Goal: Book appointment/travel/reservation

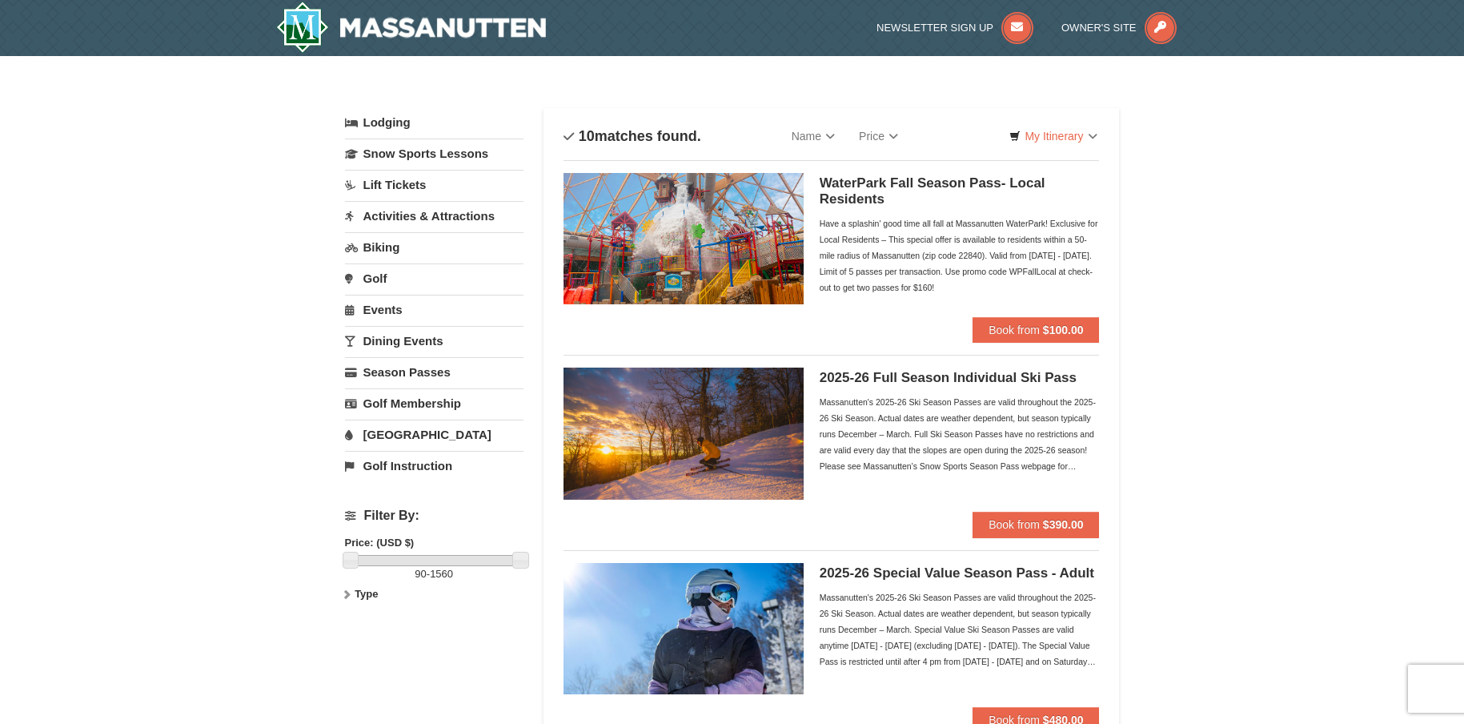
click at [403, 430] on link "[GEOGRAPHIC_DATA]" at bounding box center [434, 435] width 179 height 30
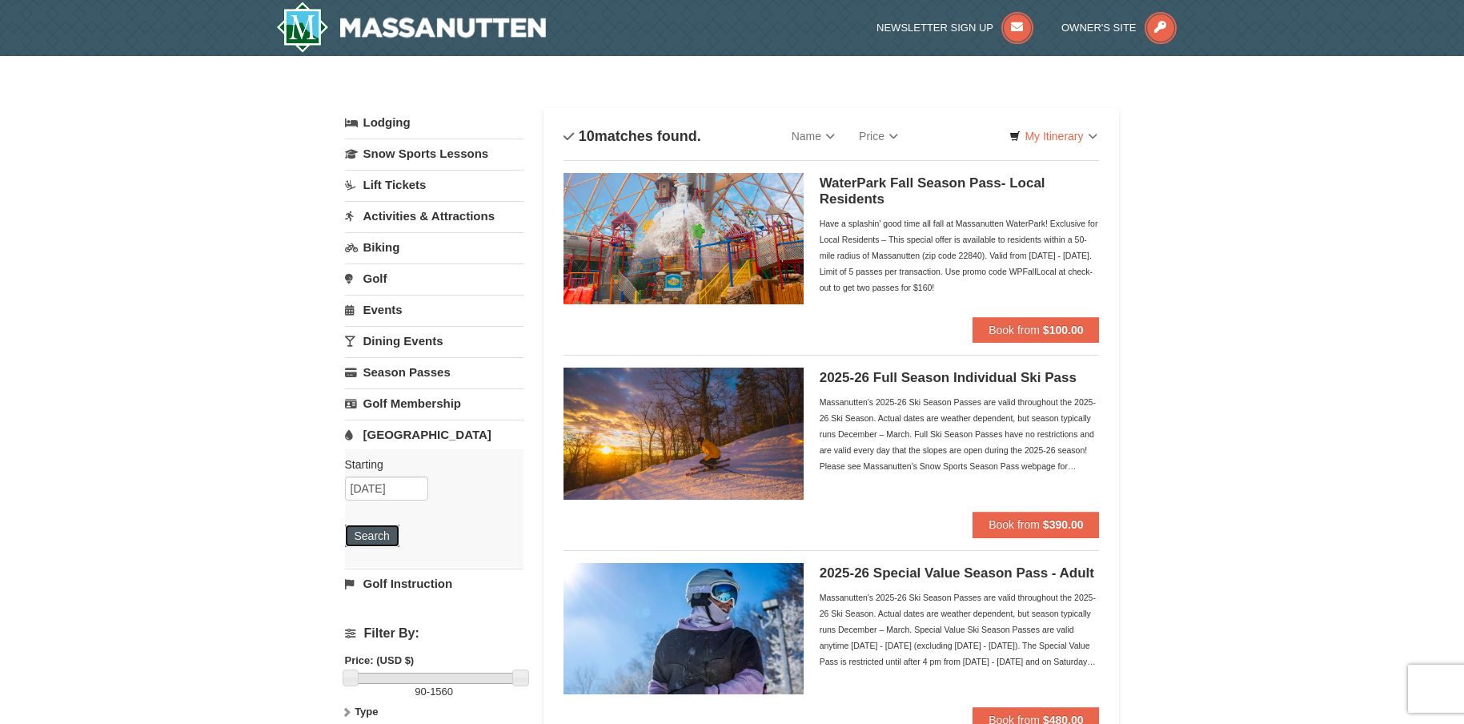
click at [376, 531] on button "Search" at bounding box center [372, 535] width 54 height 22
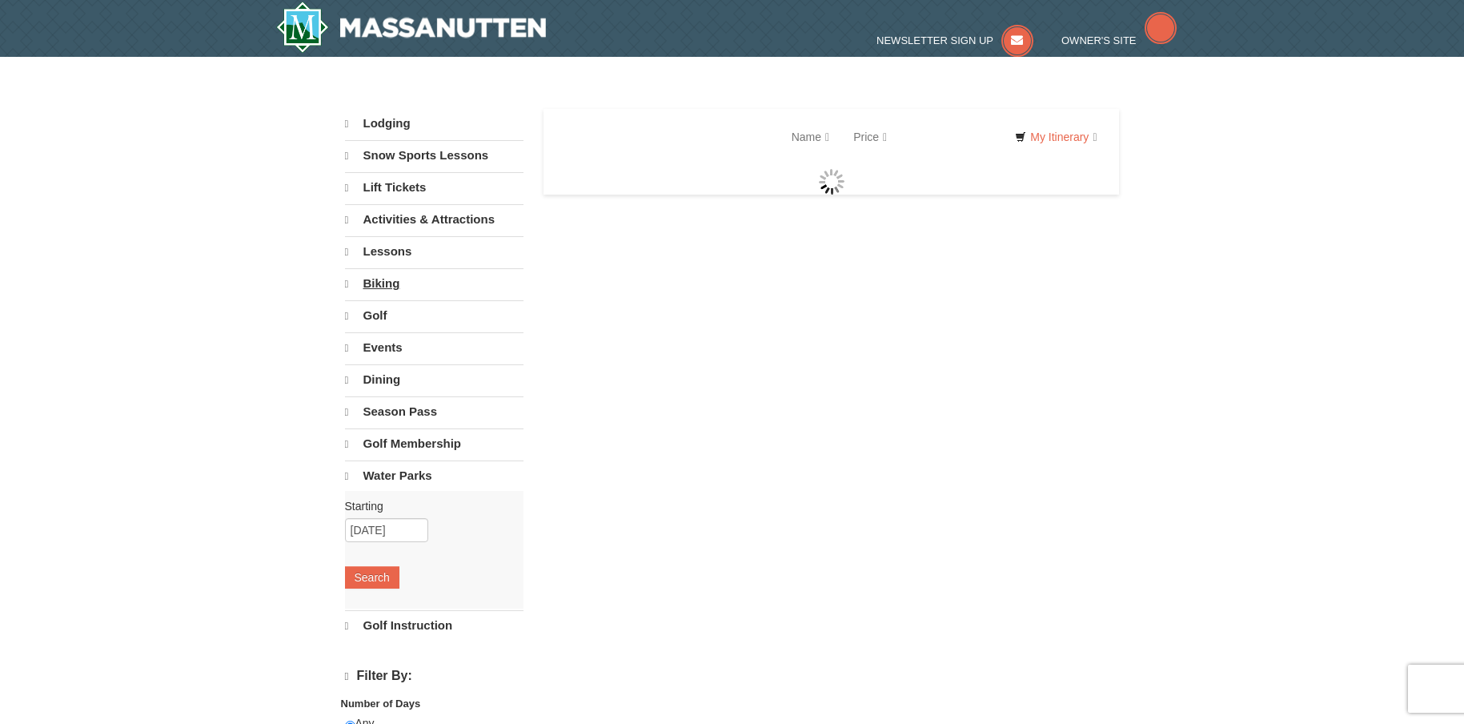
select select "9"
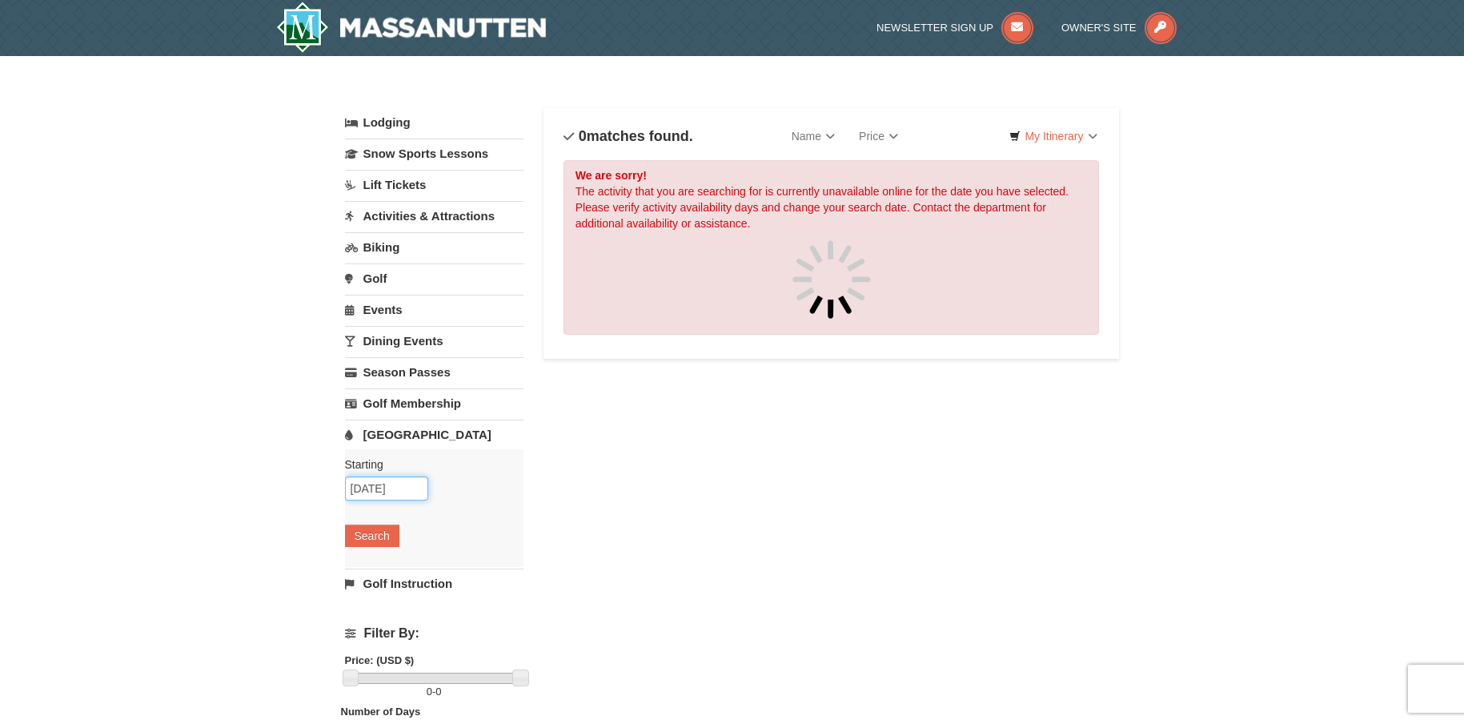
click at [386, 482] on input "[DATE]" at bounding box center [386, 488] width 83 height 24
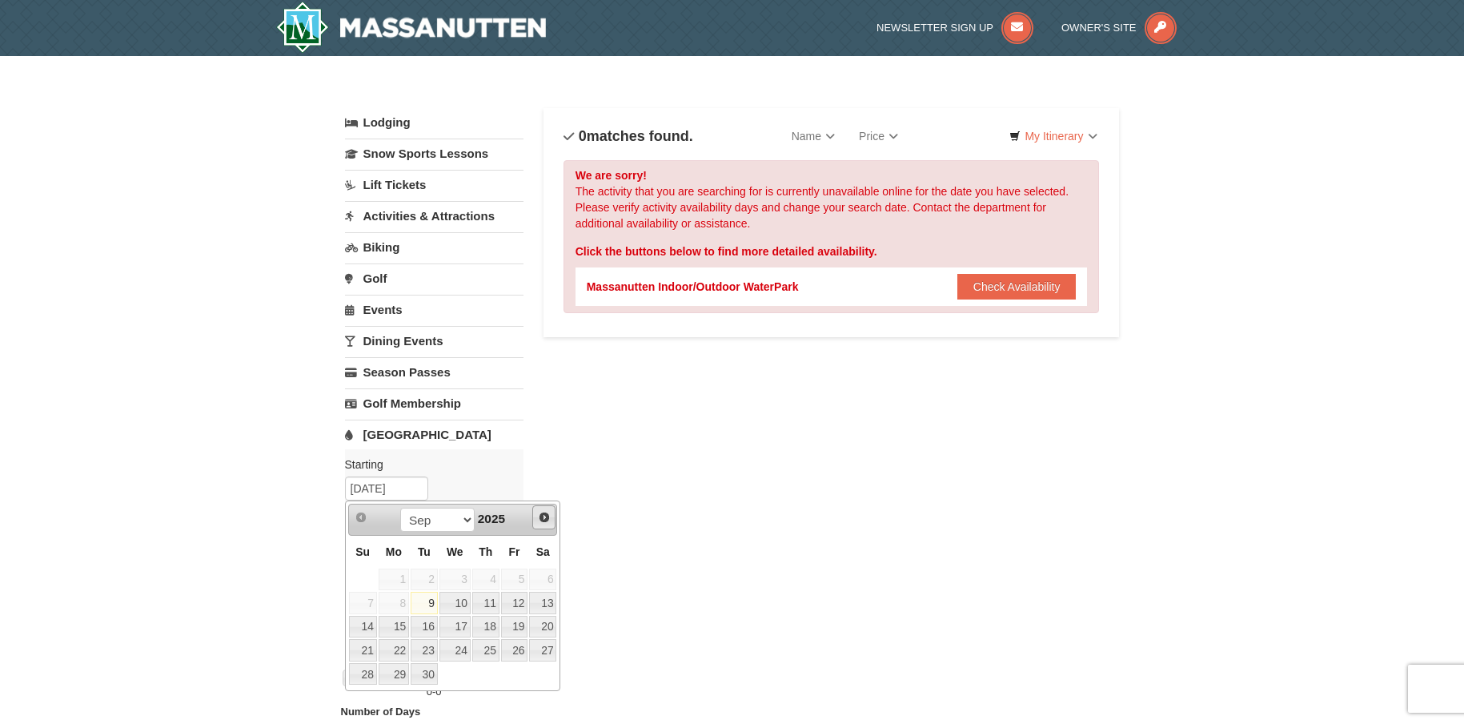
click at [543, 514] on span "Next" at bounding box center [544, 517] width 13 height 13
click at [359, 512] on span "Prev" at bounding box center [361, 517] width 13 height 13
click at [454, 600] on link "10" at bounding box center [455, 603] width 31 height 22
type input "09/10/2025"
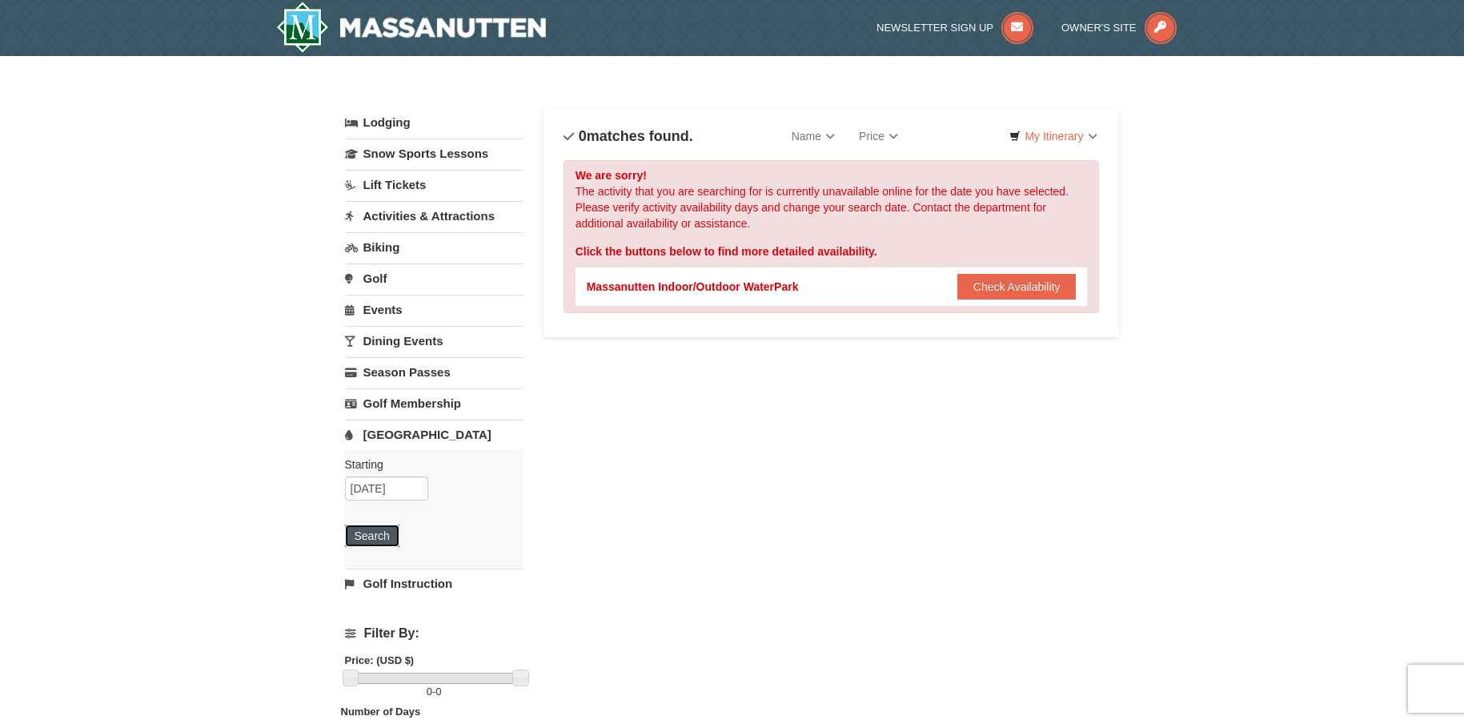
click at [377, 533] on button "Search" at bounding box center [372, 535] width 54 height 22
